Goal: Information Seeking & Learning: Learn about a topic

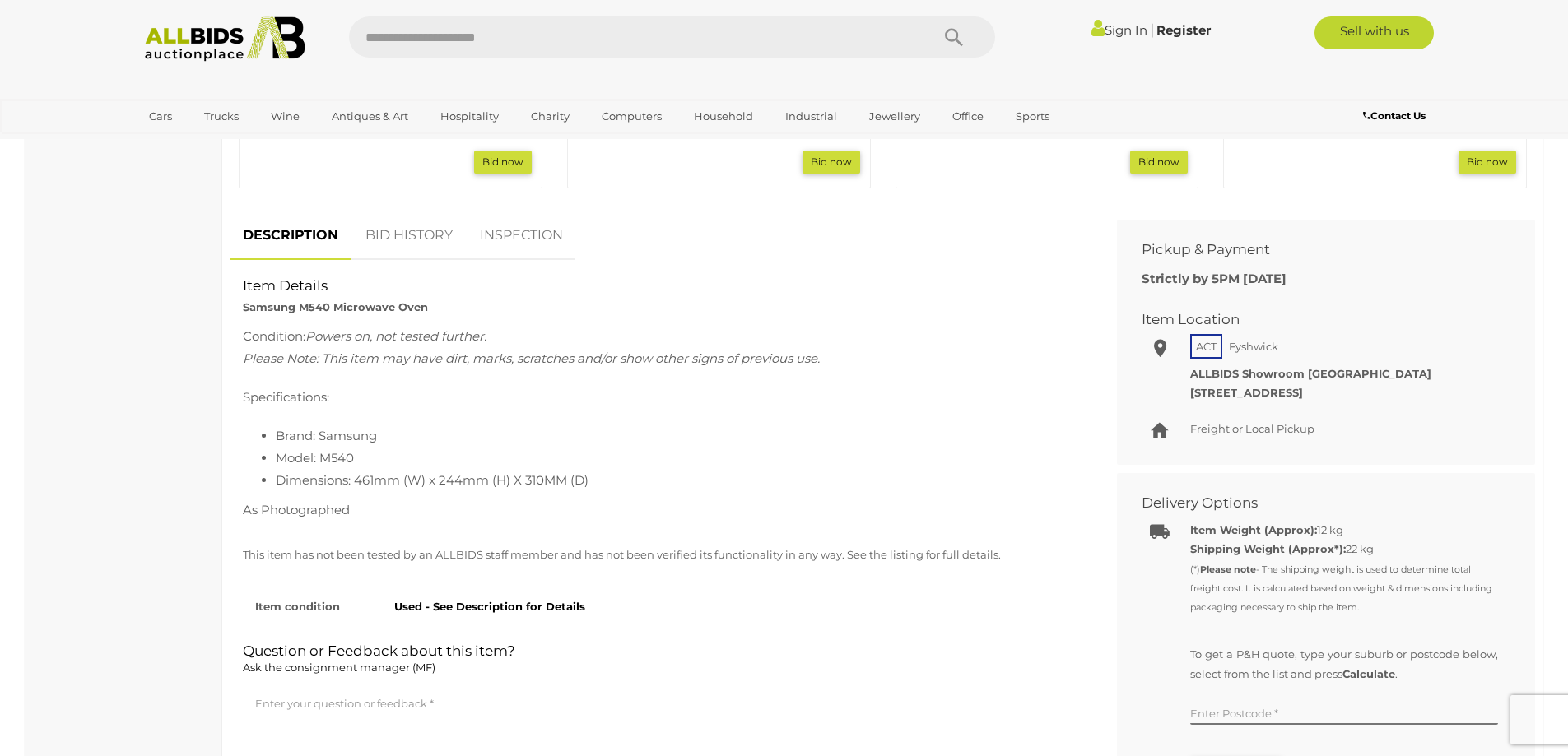
scroll to position [987, 0]
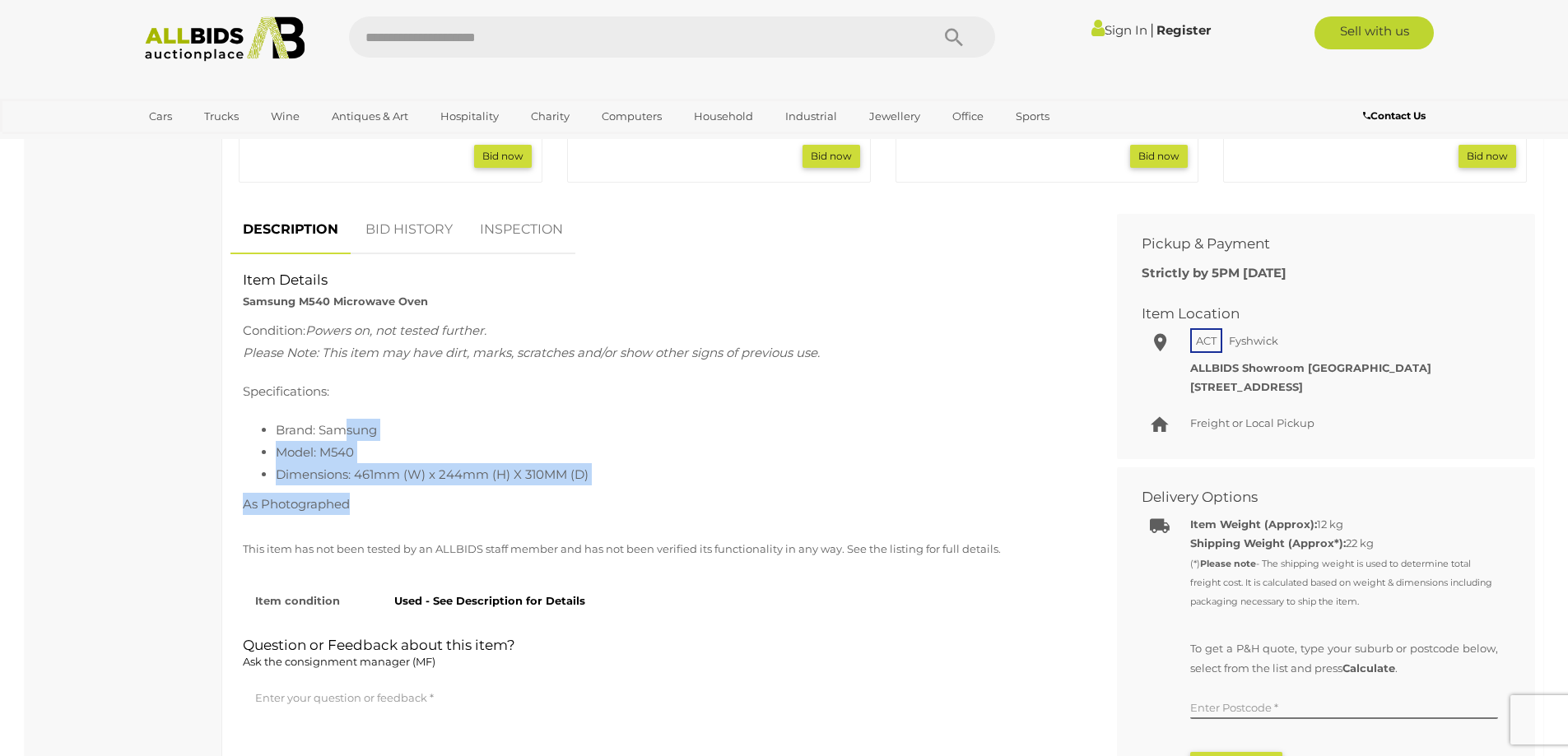
drag, startPoint x: 348, startPoint y: 423, endPoint x: 385, endPoint y: 487, distance: 73.9
click at [385, 487] on div "Condition: Powers on, not tested further. Please Note: This item may have dirt,…" at bounding box center [661, 417] width 837 height 196
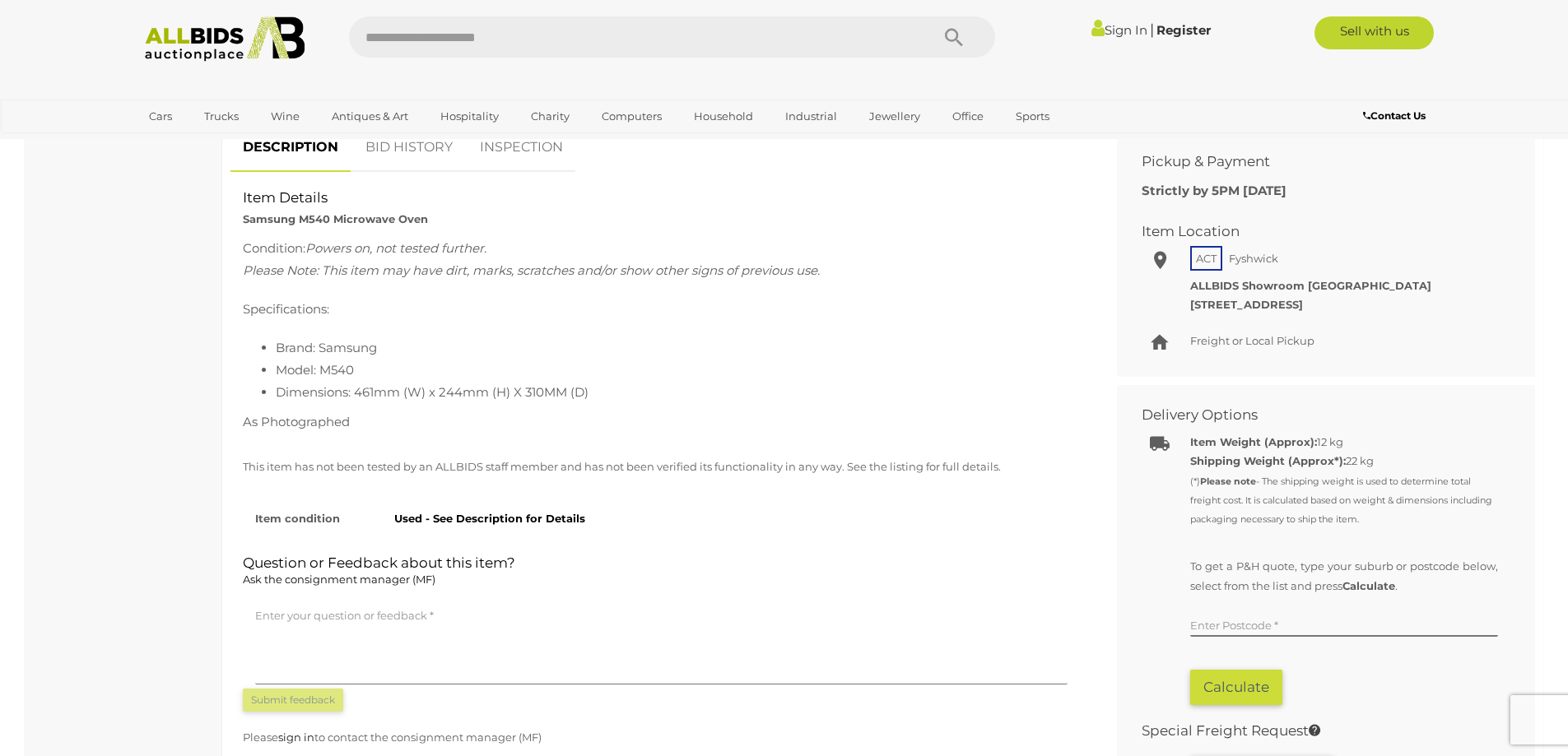
scroll to position [741, 0]
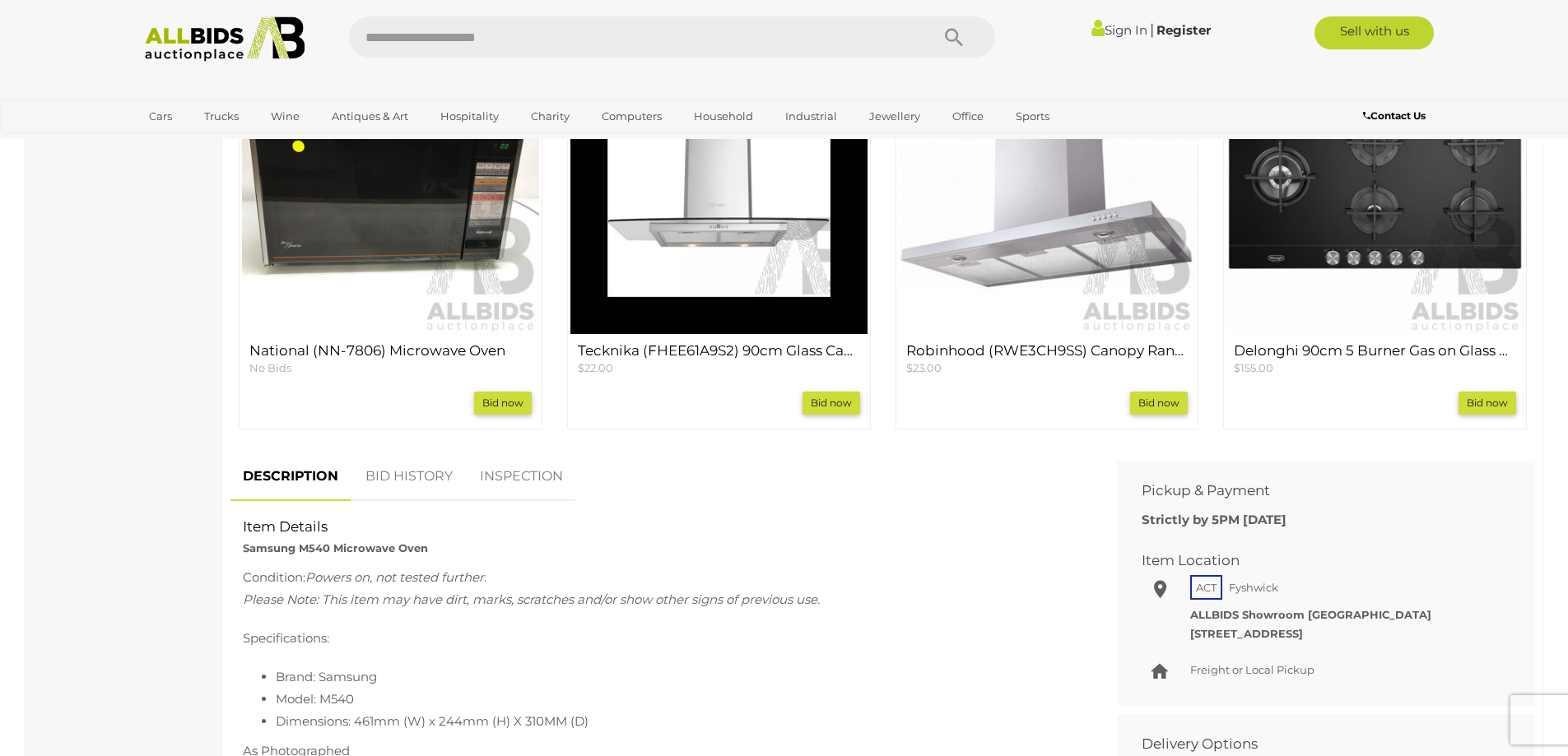
click at [399, 489] on link "BID HISTORY" at bounding box center [409, 476] width 112 height 48
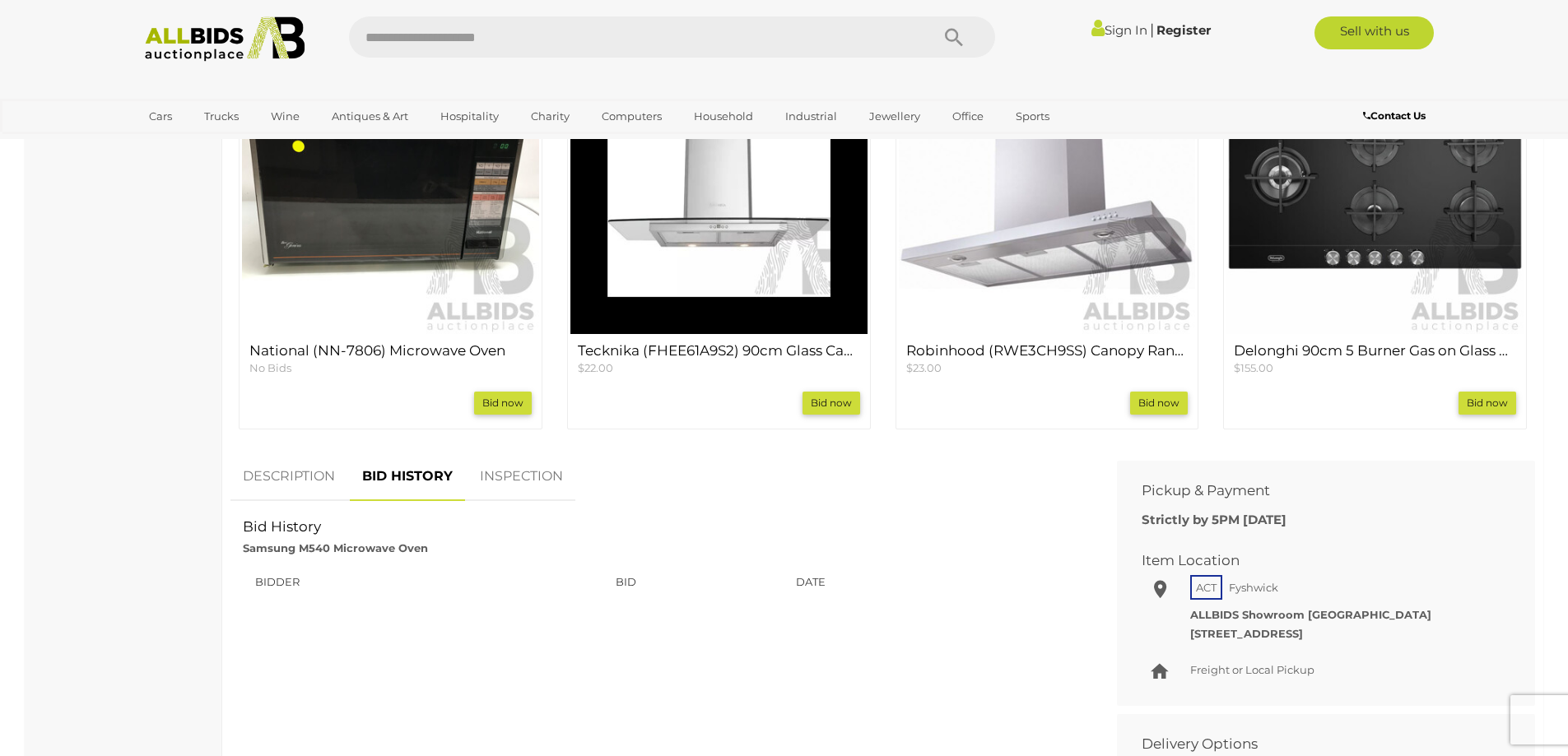
click at [537, 482] on link "INSPECTION" at bounding box center [521, 476] width 108 height 48
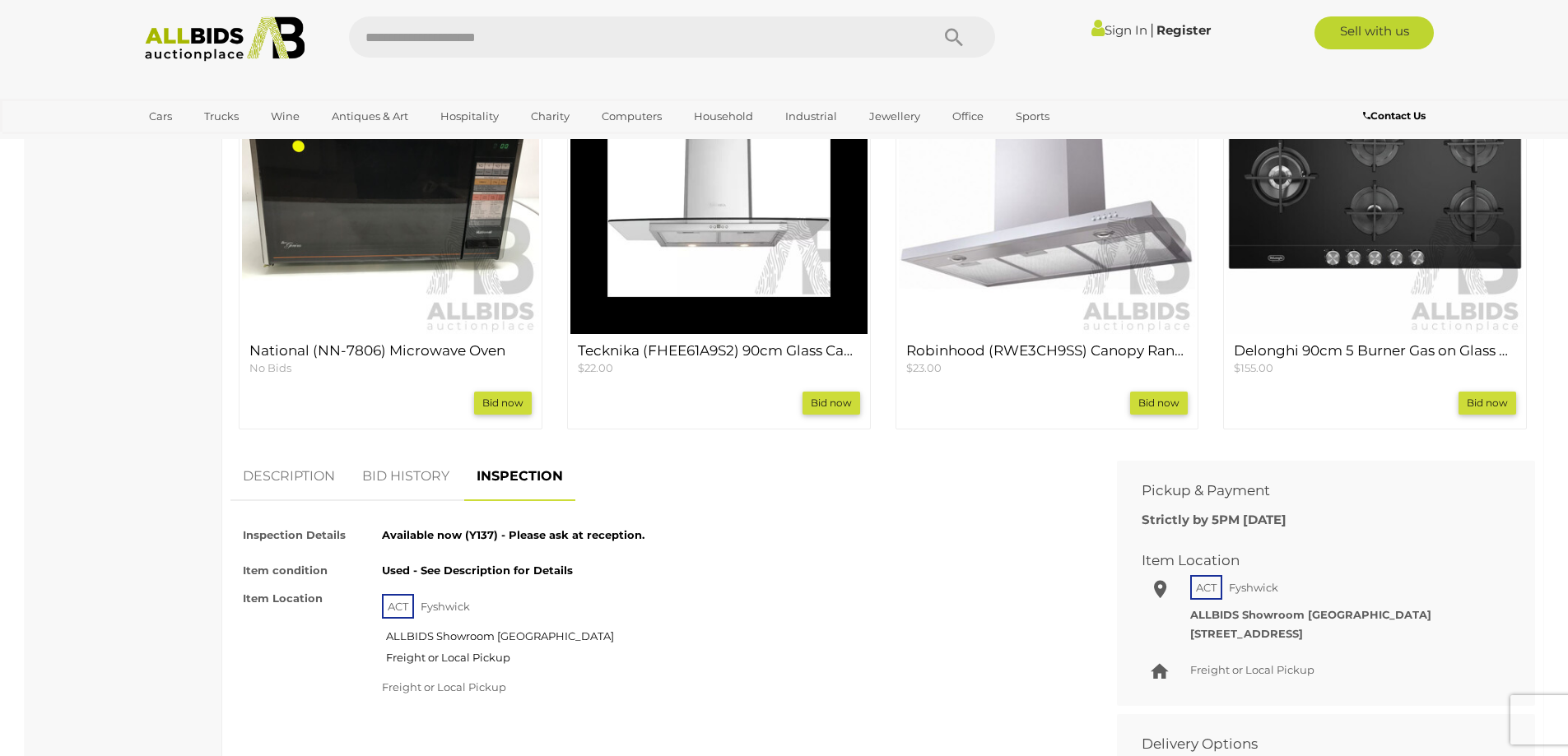
click at [293, 467] on link "DESCRIPTION" at bounding box center [289, 476] width 117 height 48
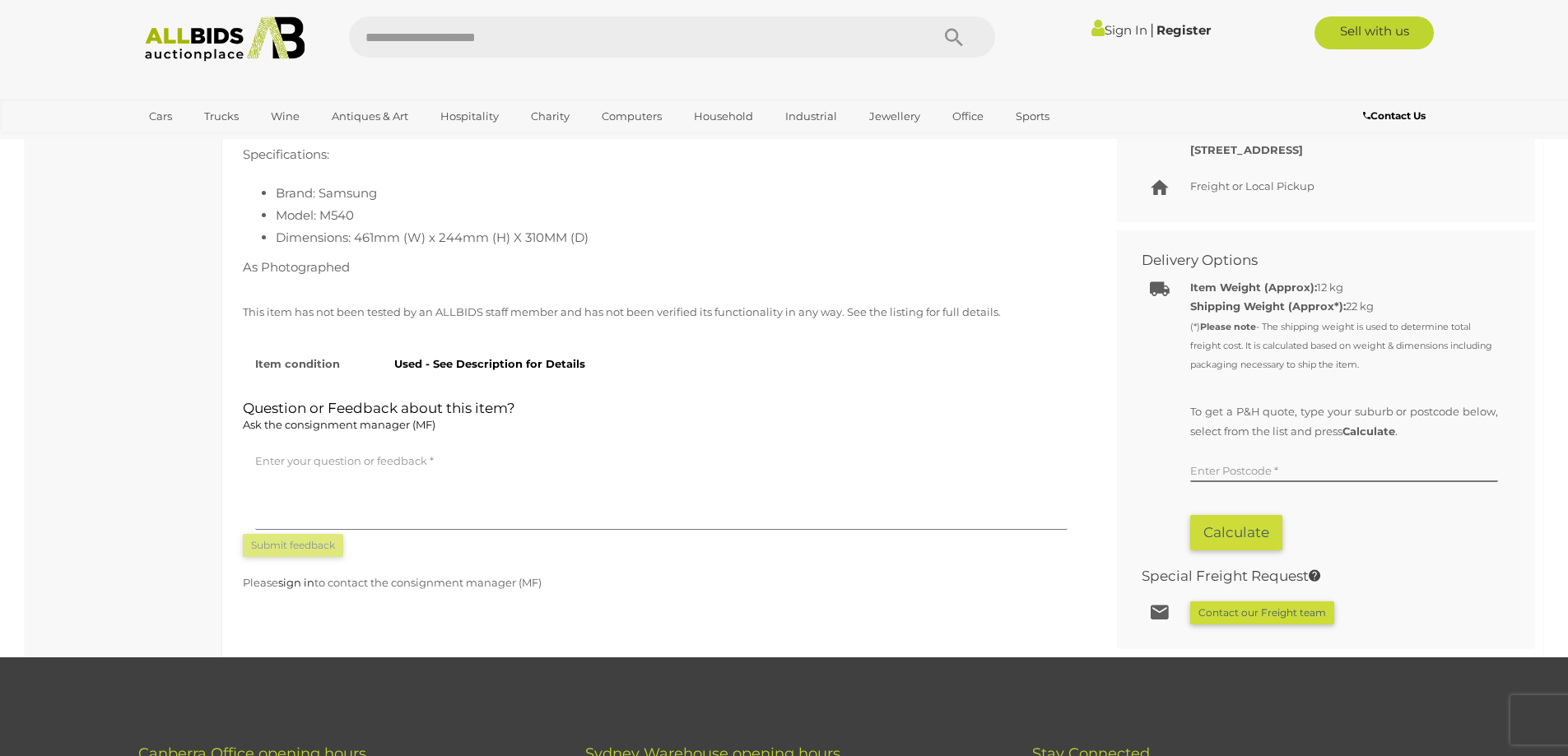
scroll to position [1234, 0]
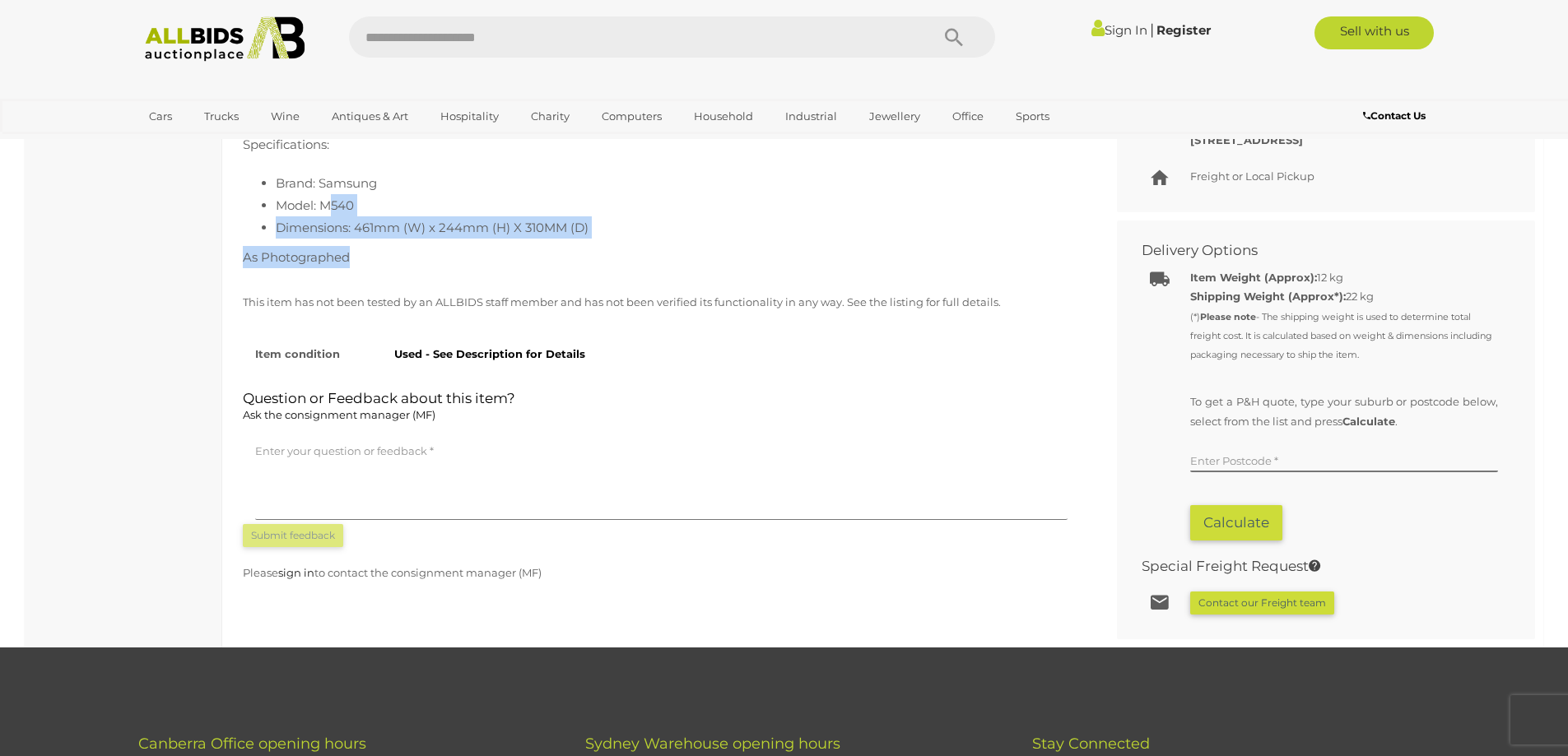
drag, startPoint x: 462, startPoint y: 240, endPoint x: 502, endPoint y: 251, distance: 41.5
click at [502, 251] on div "Condition: Powers on, not tested further. Please Note: This item may have dirt,…" at bounding box center [661, 170] width 837 height 196
click at [502, 251] on p "As Photographed" at bounding box center [661, 257] width 837 height 22
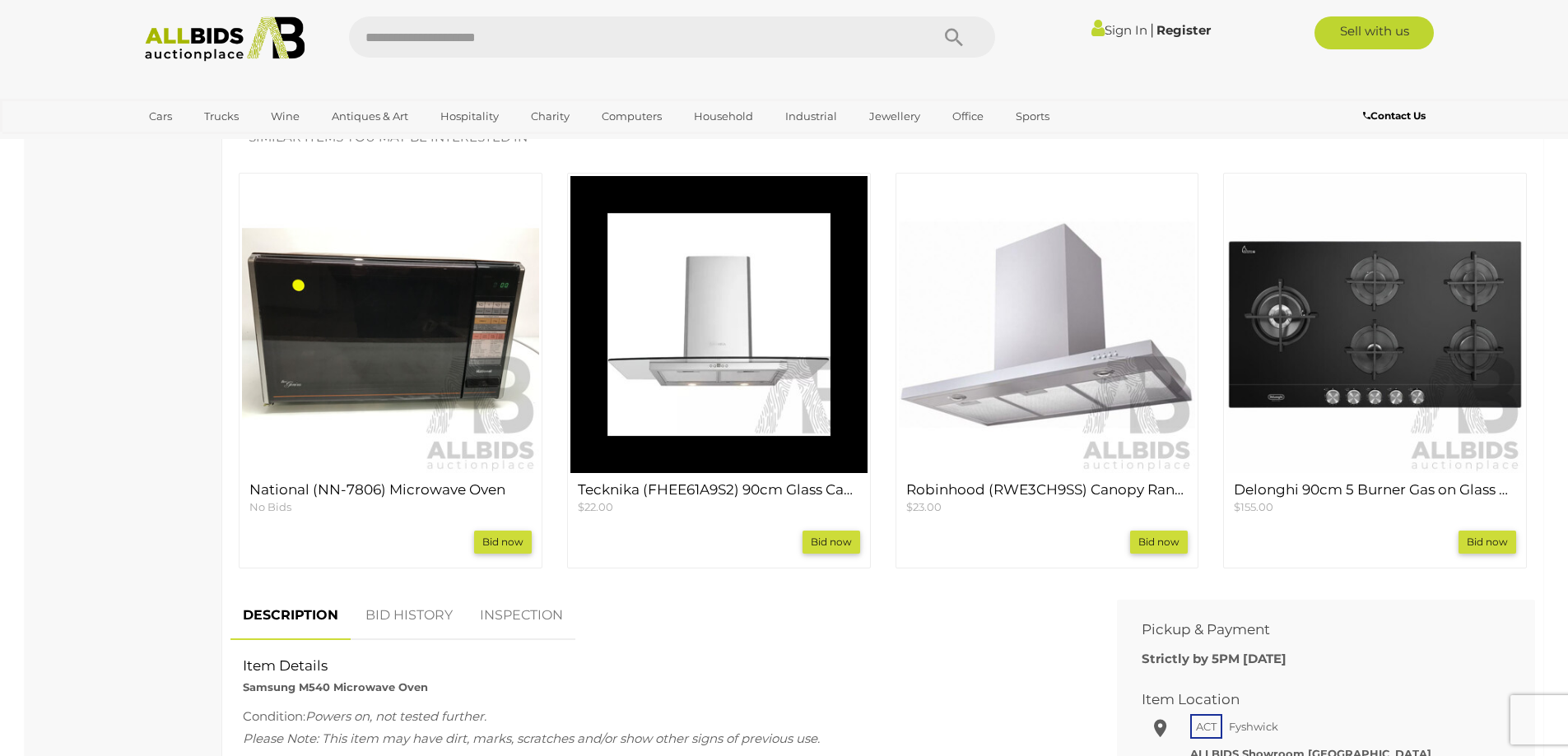
scroll to position [411, 0]
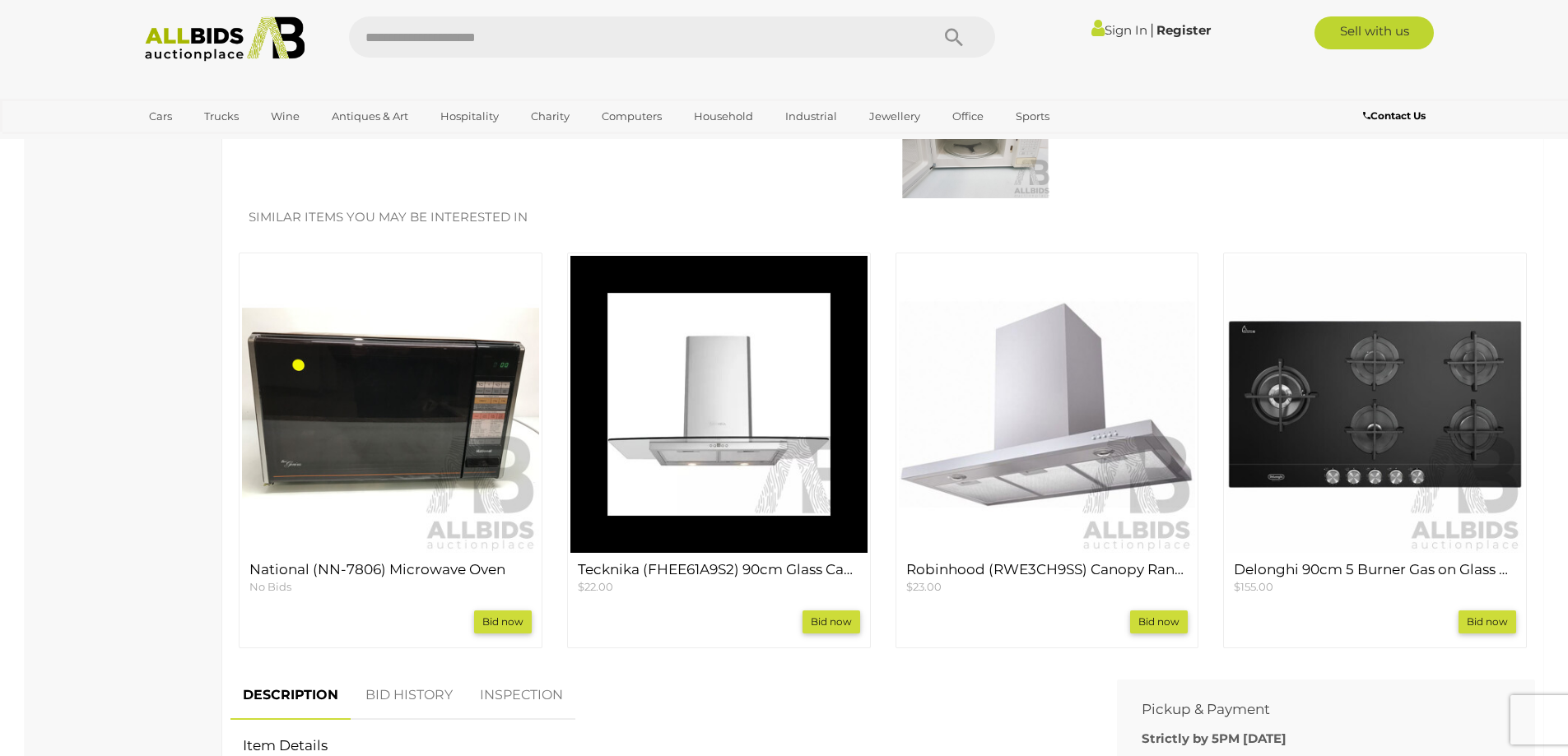
scroll to position [741, 0]
